Goal: Task Accomplishment & Management: Manage account settings

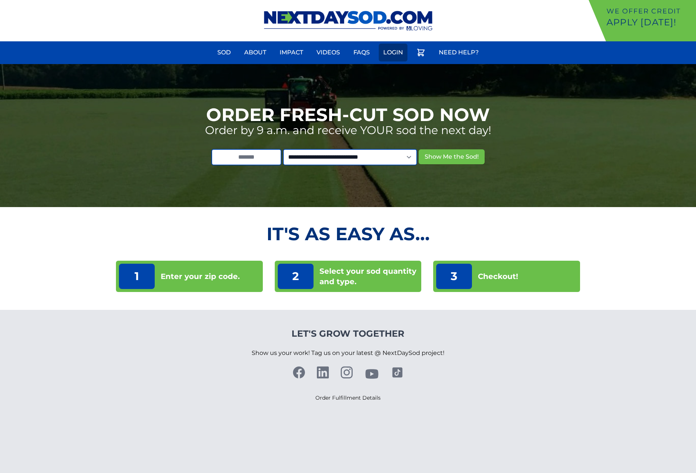
click at [399, 52] on link "Login" at bounding box center [393, 53] width 29 height 18
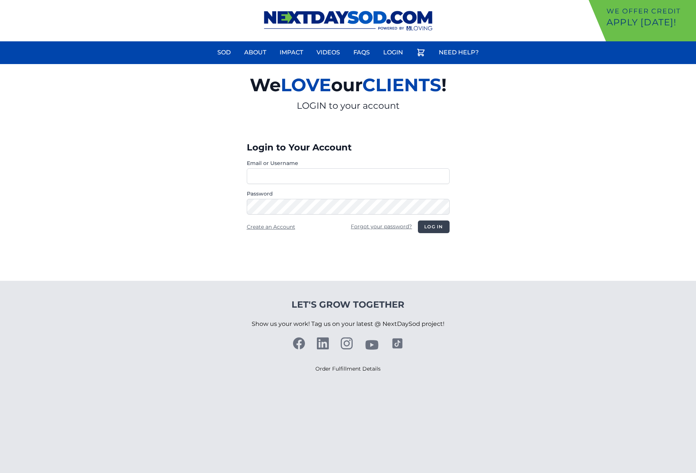
type input "**********"
click at [431, 232] on button "Log in" at bounding box center [433, 227] width 31 height 13
